Goal: Task Accomplishment & Management: Manage account settings

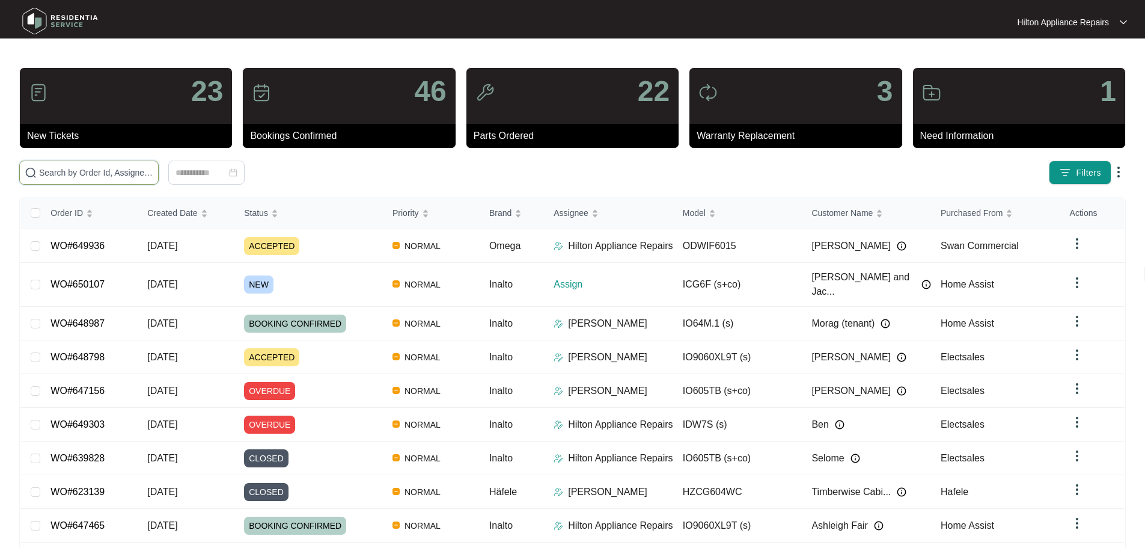
click at [153, 172] on input "text" at bounding box center [96, 172] width 114 height 13
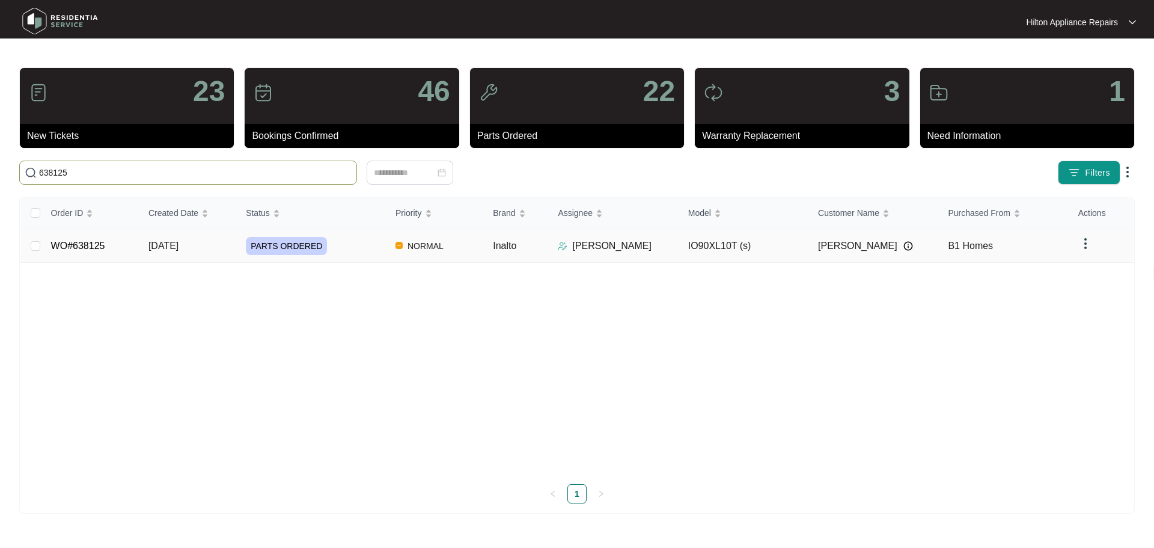
type input "638125"
click at [354, 248] on div "PARTS ORDERED" at bounding box center [316, 246] width 140 height 18
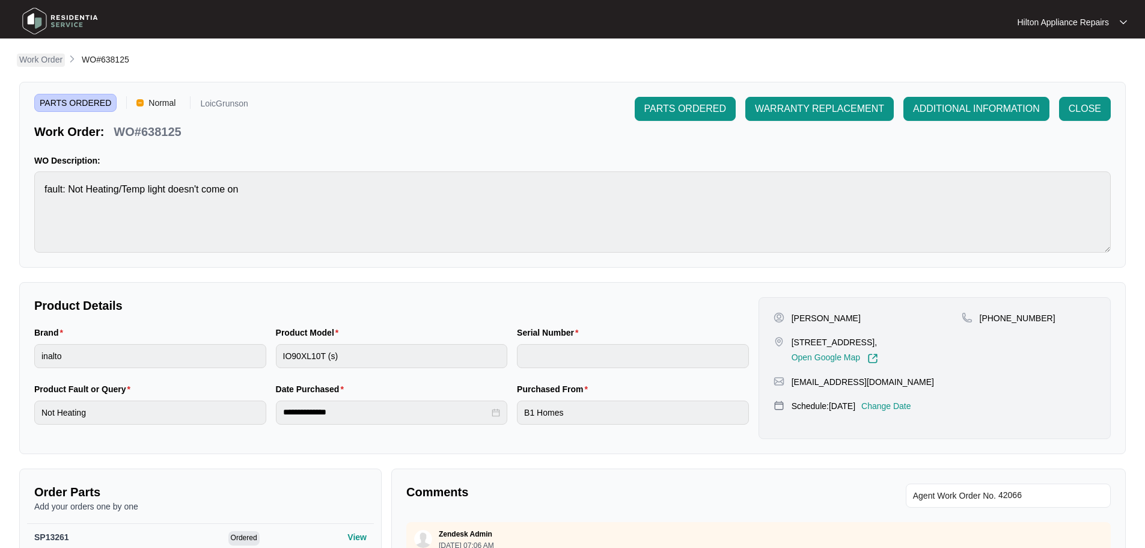
click at [50, 58] on p "Work Order" at bounding box center [40, 60] width 43 height 12
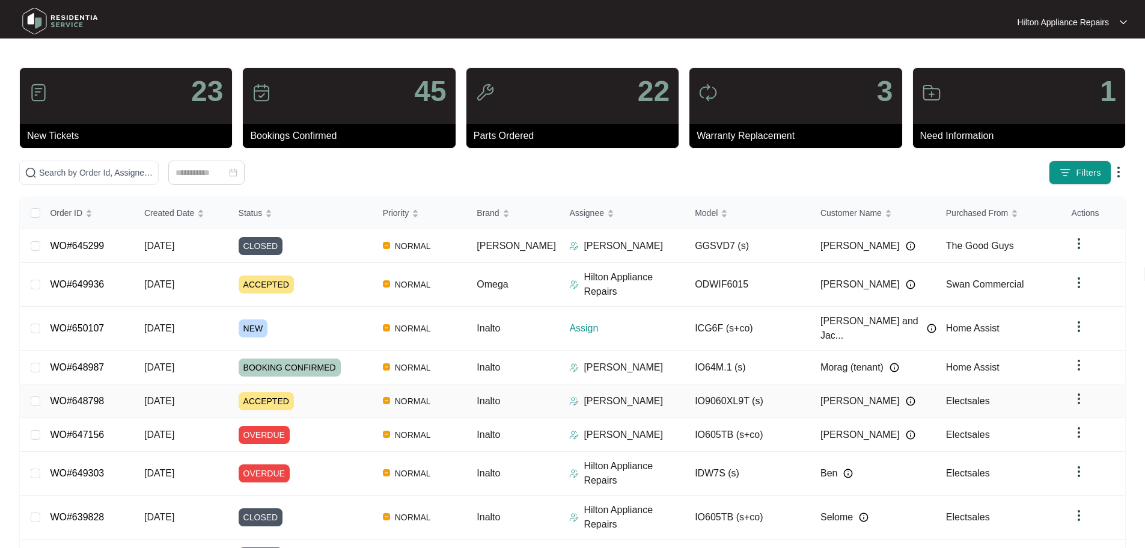
click at [332, 392] on div "ACCEPTED" at bounding box center [306, 401] width 135 height 18
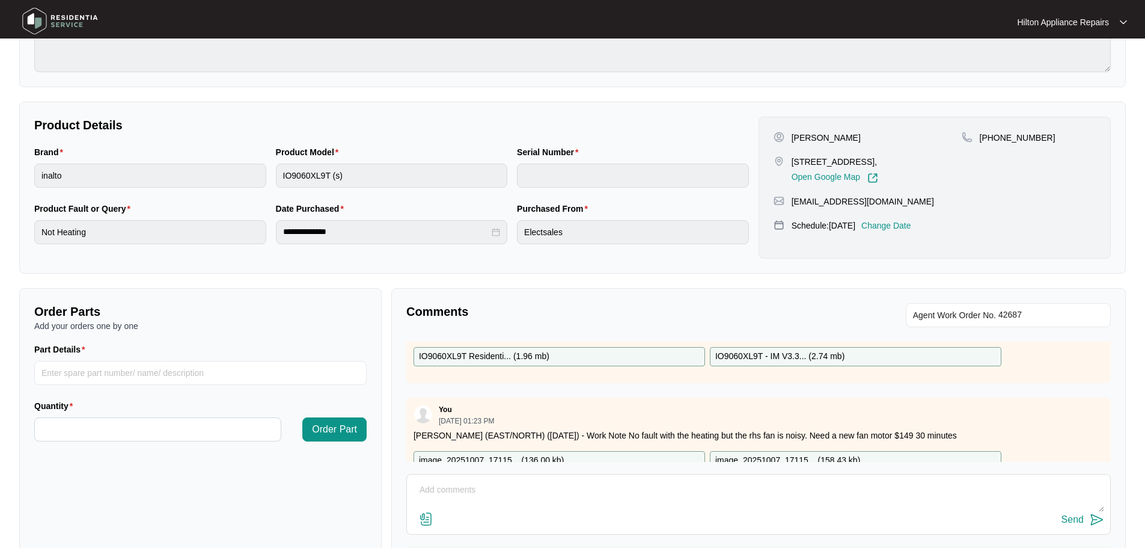
scroll to position [120, 0]
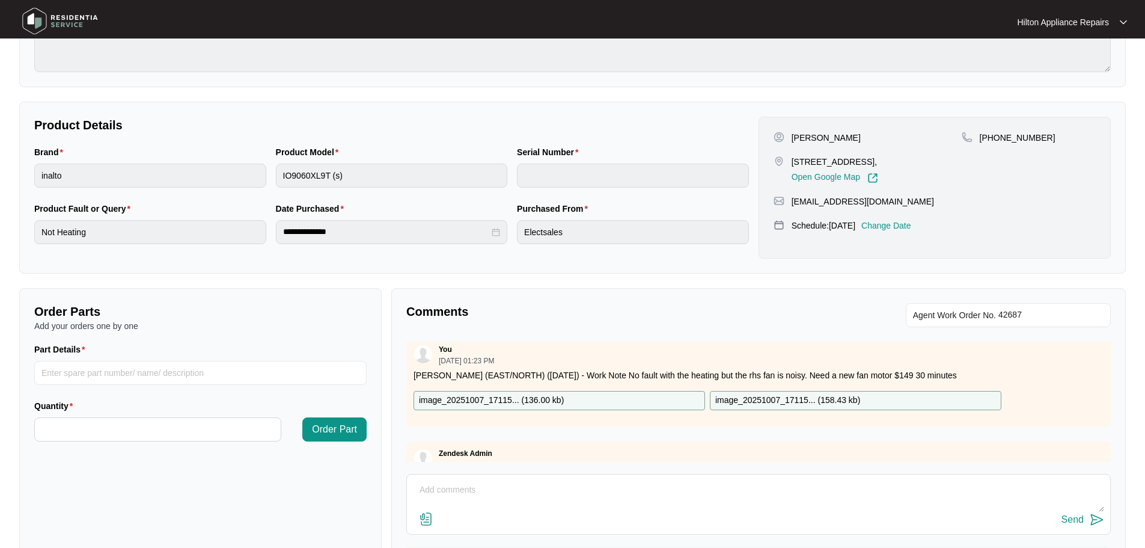
drag, startPoint x: 647, startPoint y: 387, endPoint x: 697, endPoint y: 498, distance: 122.7
click at [697, 498] on textarea at bounding box center [758, 495] width 691 height 31
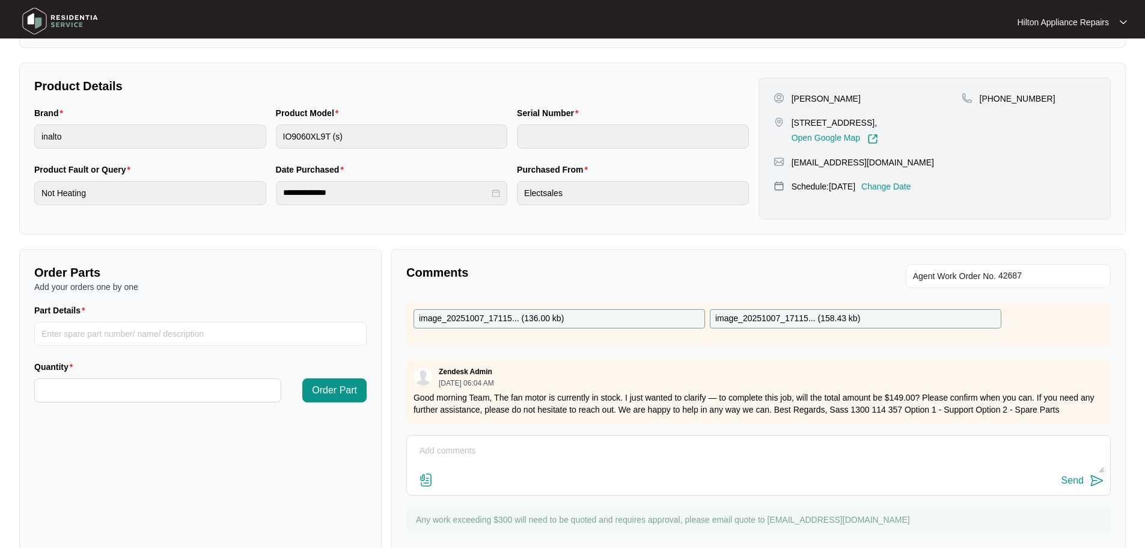
scroll to position [240, 0]
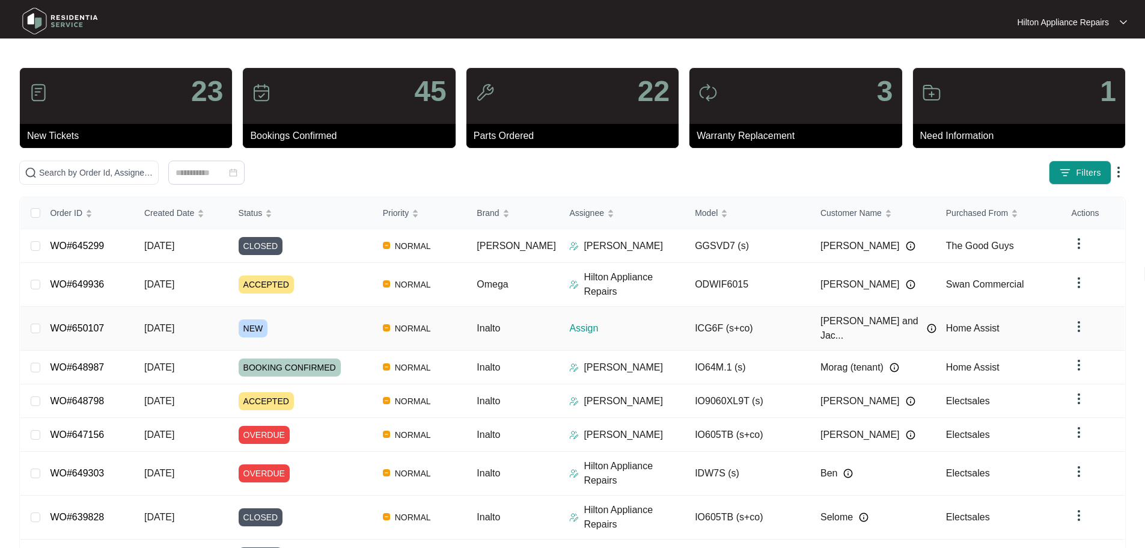
click at [324, 319] on div "NEW" at bounding box center [306, 328] width 135 height 18
